Goal: Task Accomplishment & Management: Manage account settings

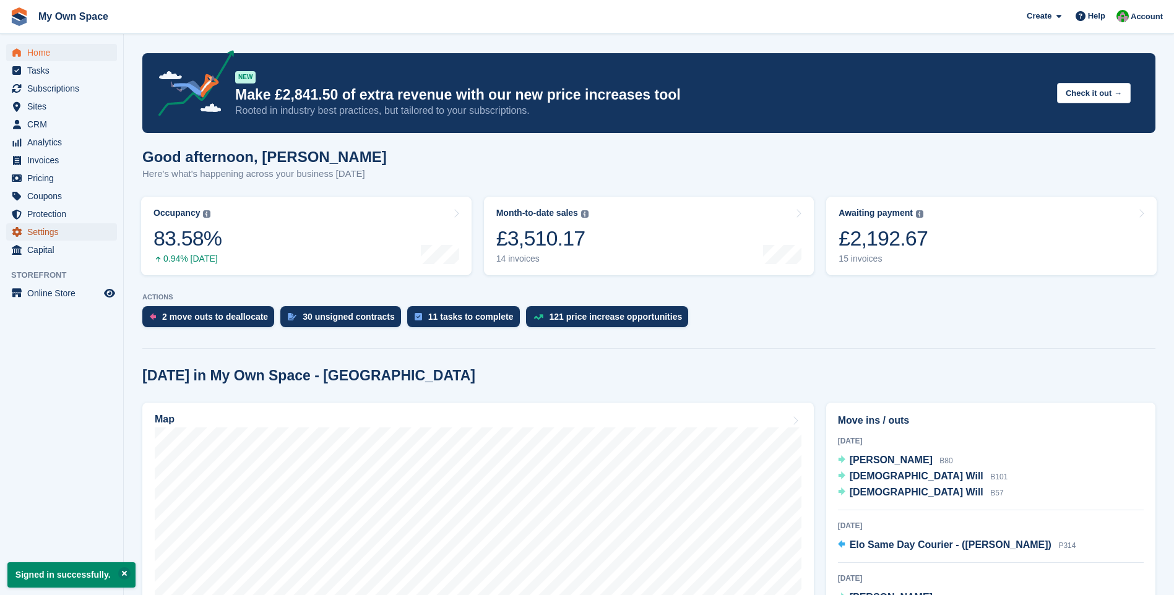
click at [46, 230] on span "Settings" at bounding box center [64, 231] width 74 height 17
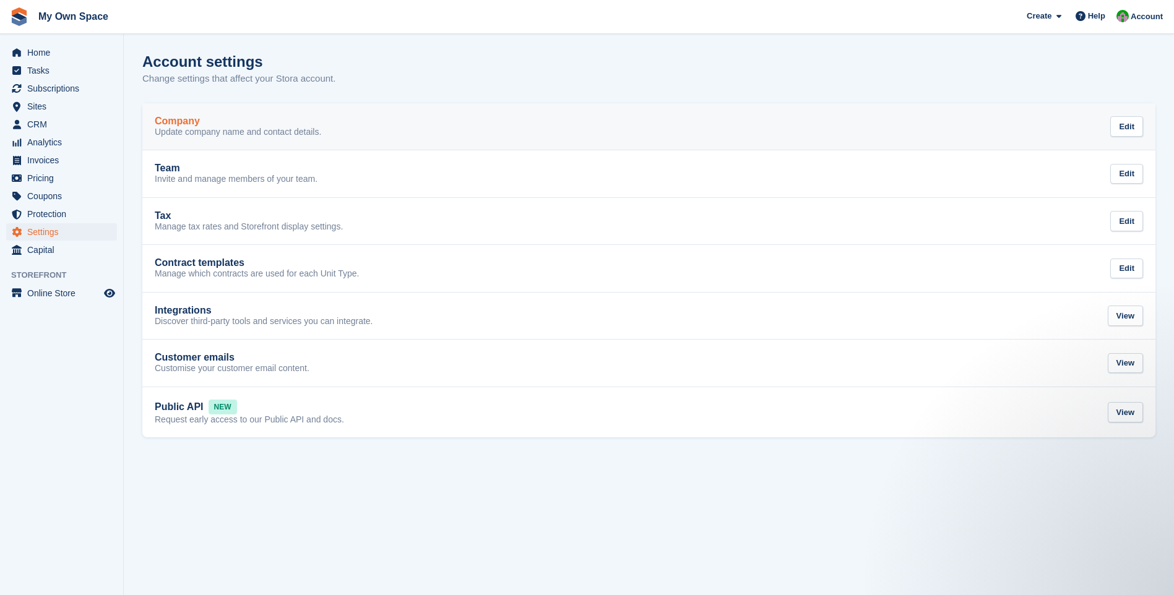
click at [234, 135] on p "Update company name and contact details." at bounding box center [238, 132] width 166 height 11
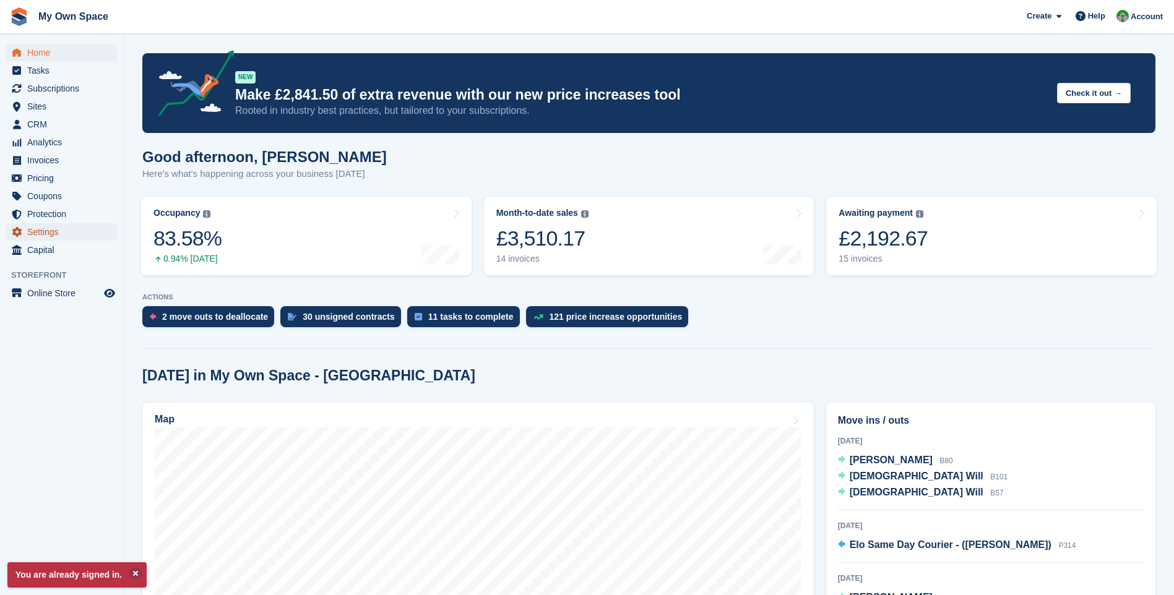
click at [52, 233] on span "Settings" at bounding box center [64, 231] width 74 height 17
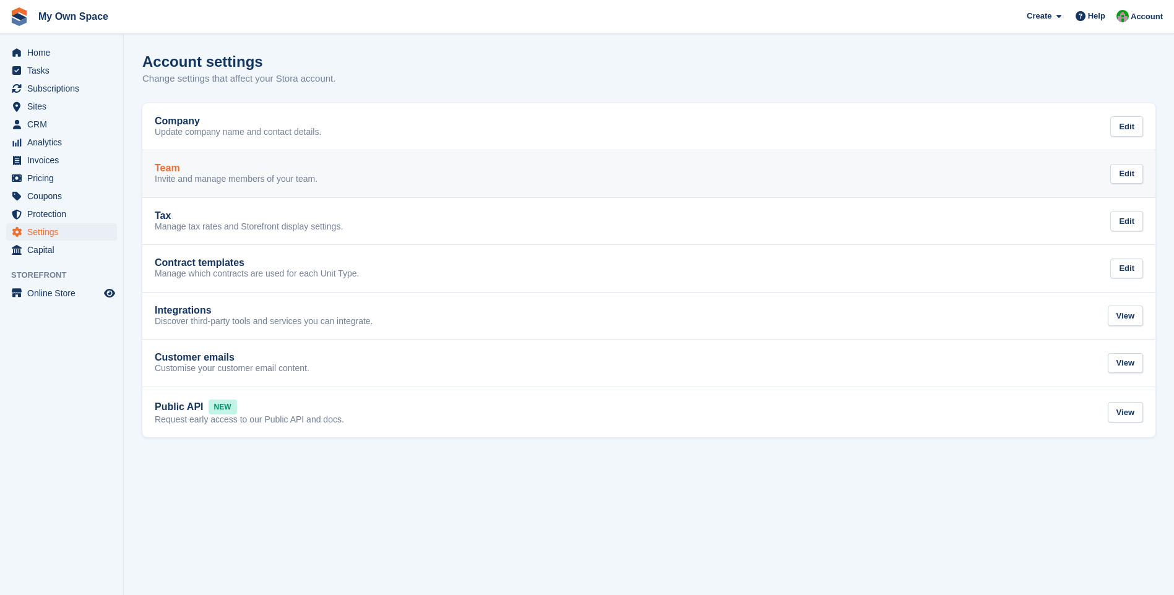
click at [200, 178] on p "Invite and manage members of your team." at bounding box center [236, 179] width 163 height 11
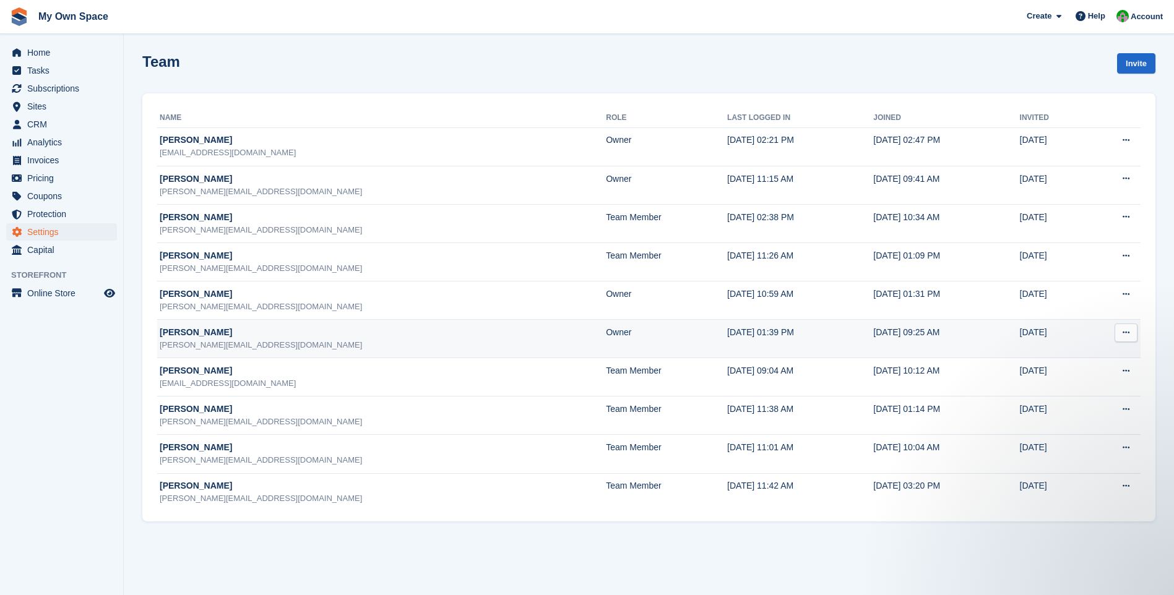
click at [1127, 334] on icon at bounding box center [1126, 333] width 7 height 8
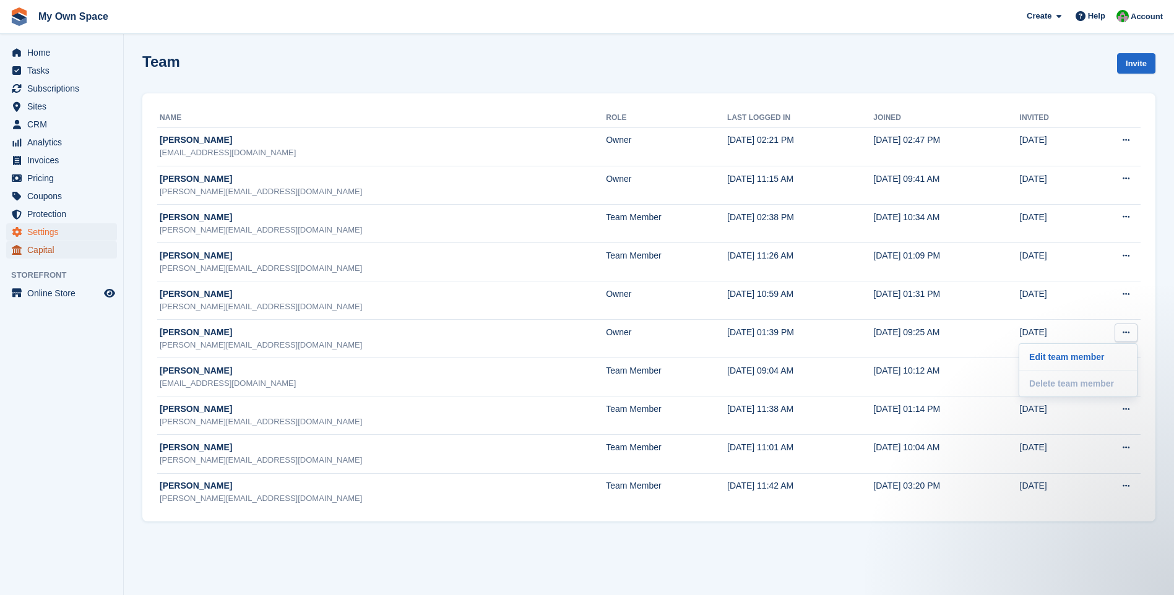
click at [48, 252] on span "Capital" at bounding box center [64, 249] width 74 height 17
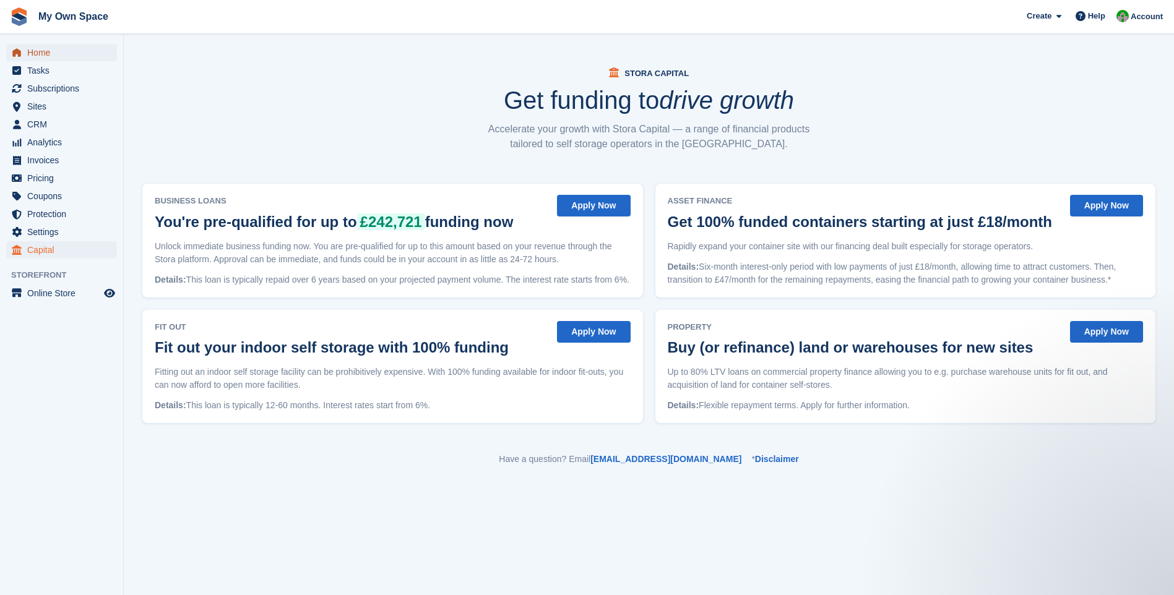
click at [40, 48] on span "Home" at bounding box center [64, 52] width 74 height 17
